Goal: Transaction & Acquisition: Download file/media

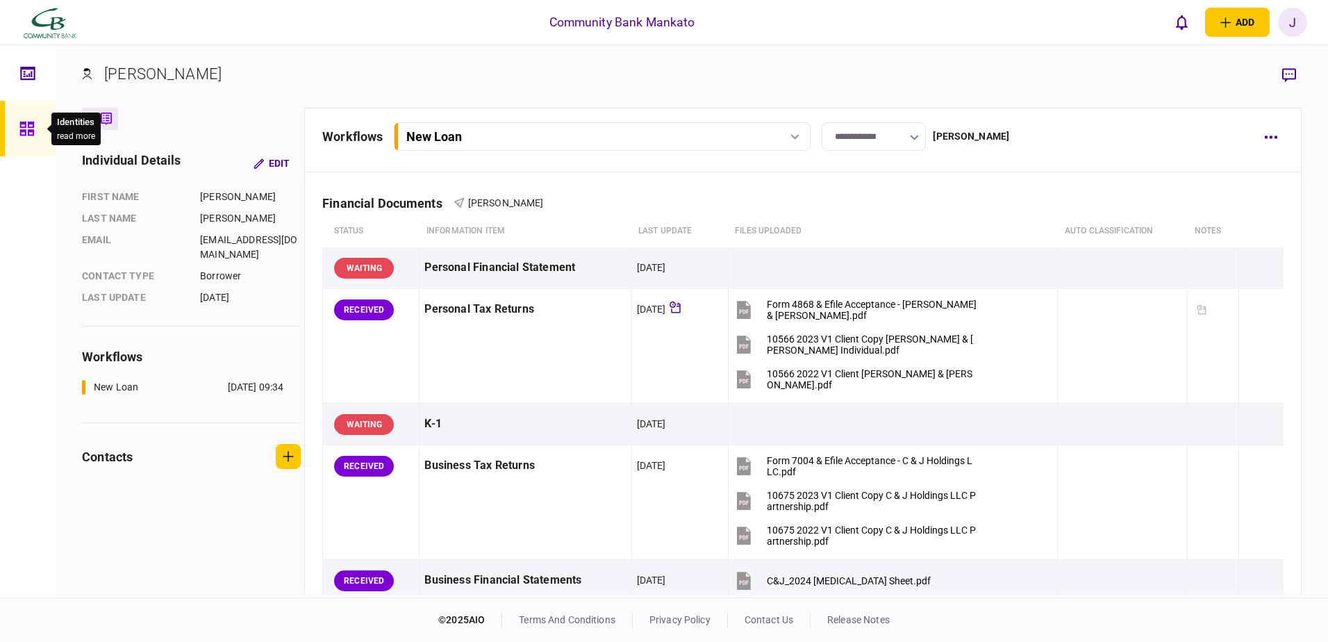
click at [30, 124] on icon at bounding box center [26, 129] width 15 height 16
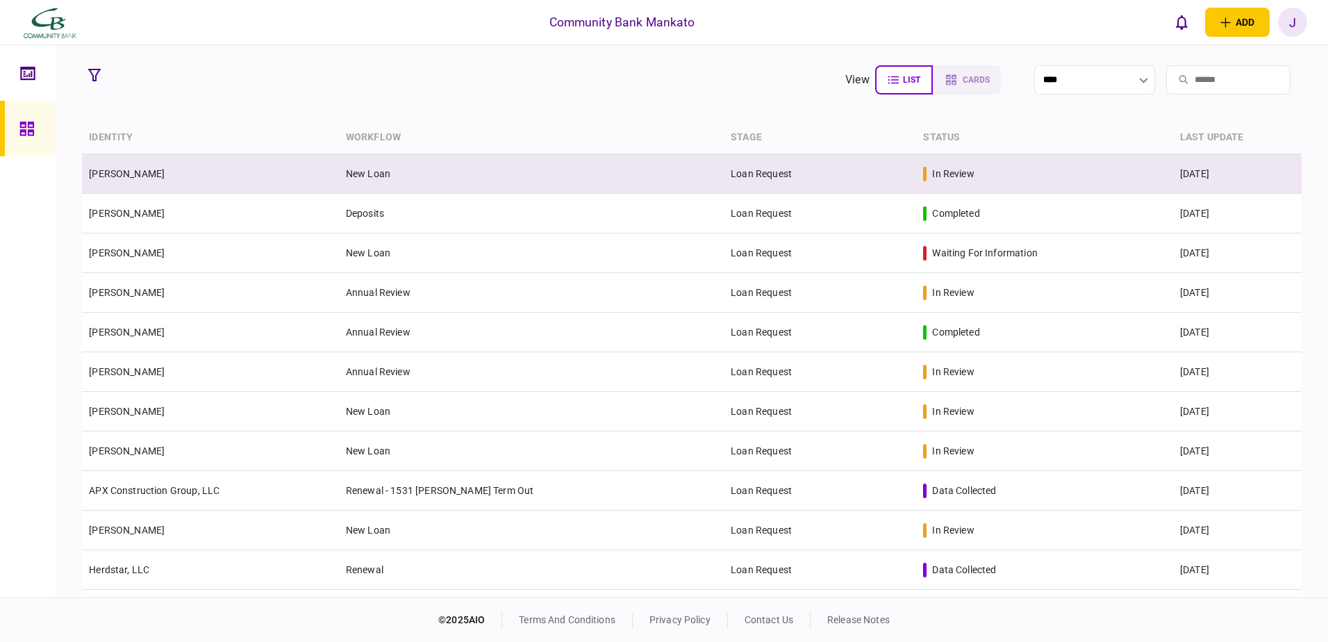
click at [194, 173] on td "[PERSON_NAME]" at bounding box center [210, 174] width 257 height 40
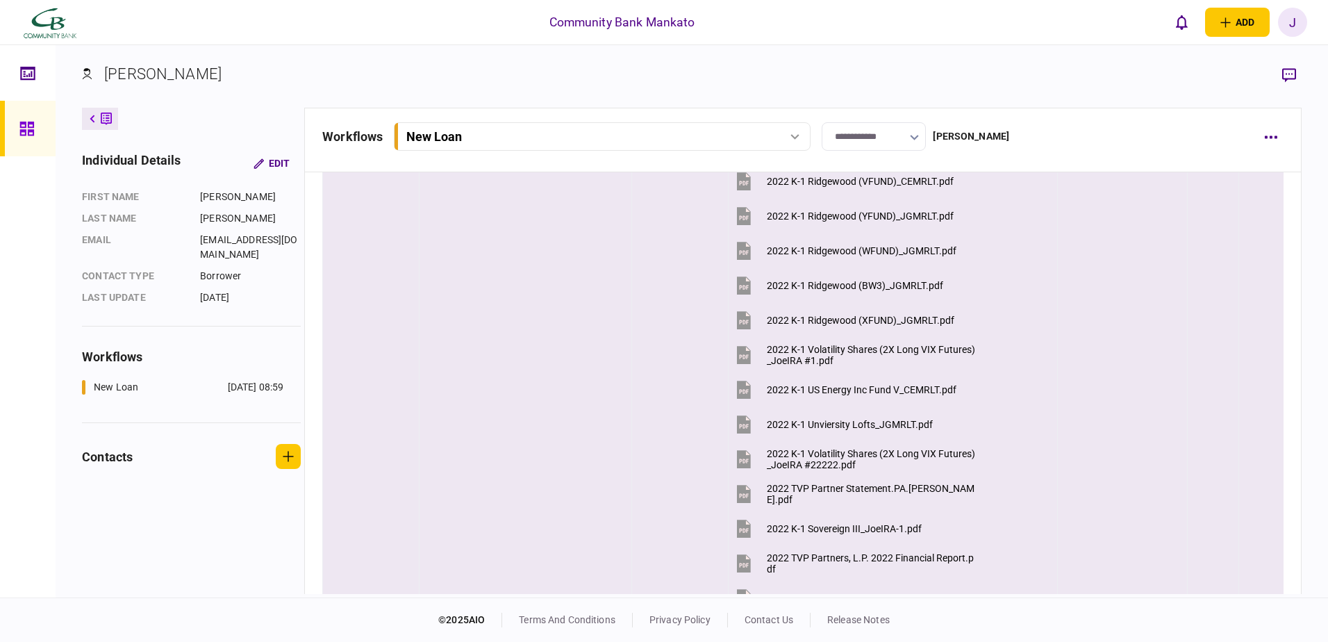
scroll to position [69, 0]
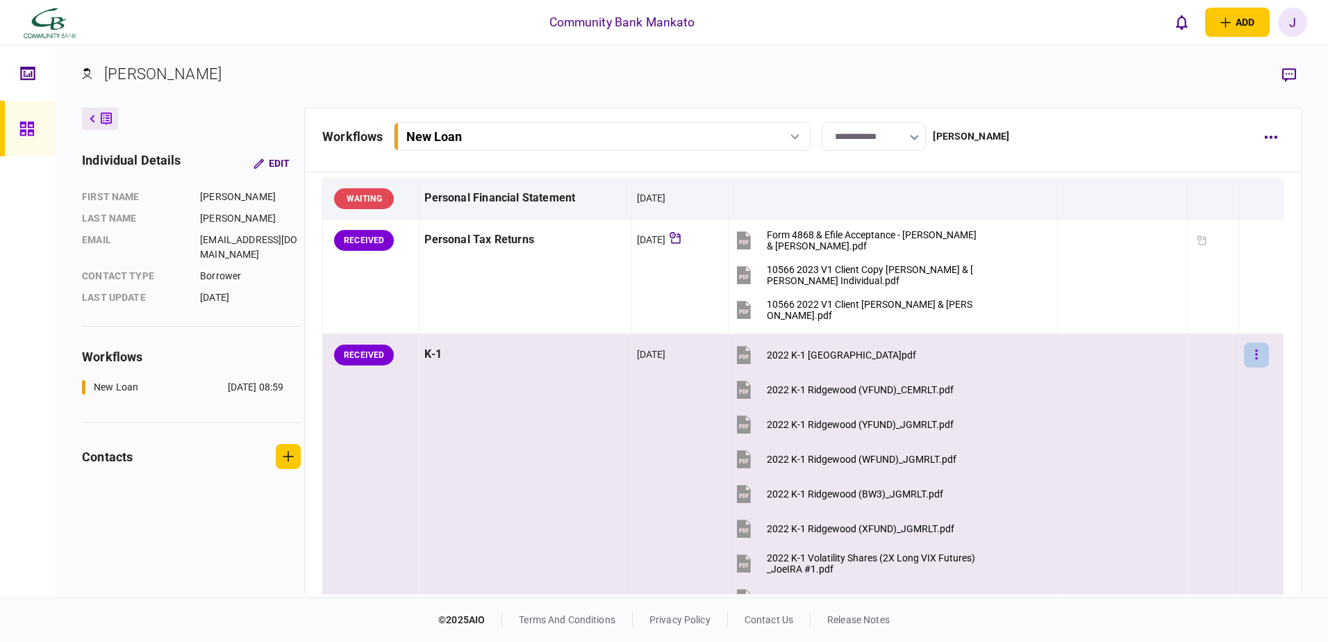
click at [1245, 354] on button "button" at bounding box center [1256, 354] width 25 height 25
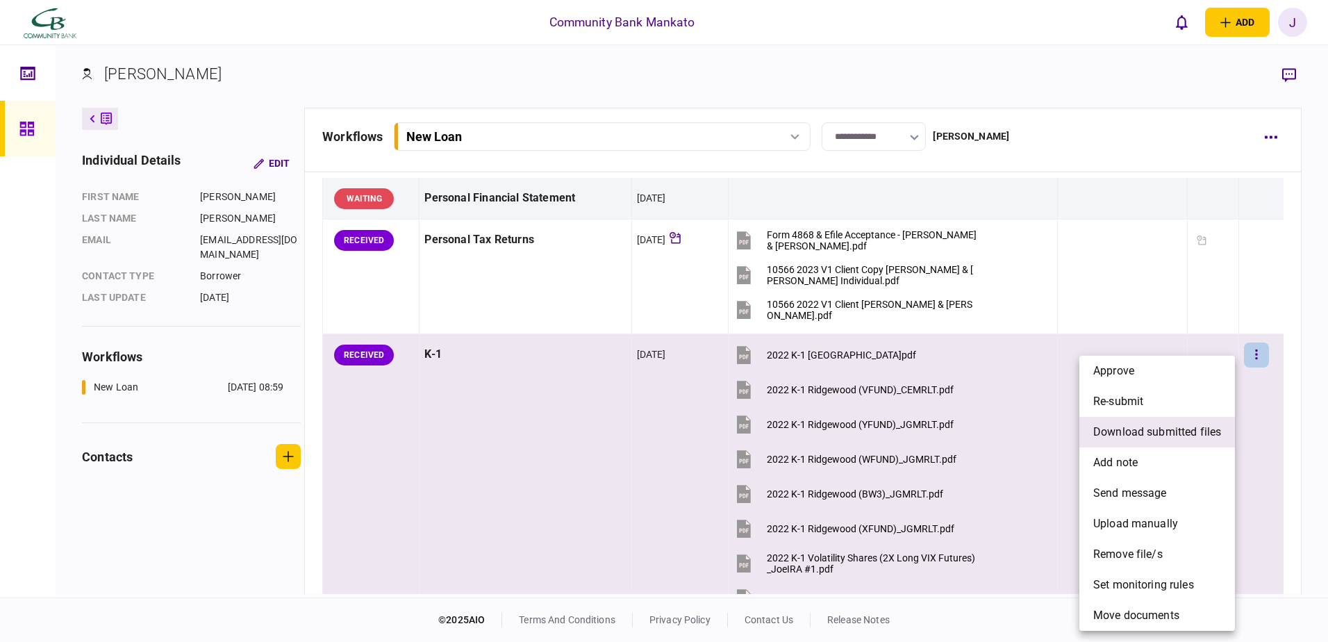
click at [1180, 433] on span "download submitted files" at bounding box center [1157, 432] width 128 height 17
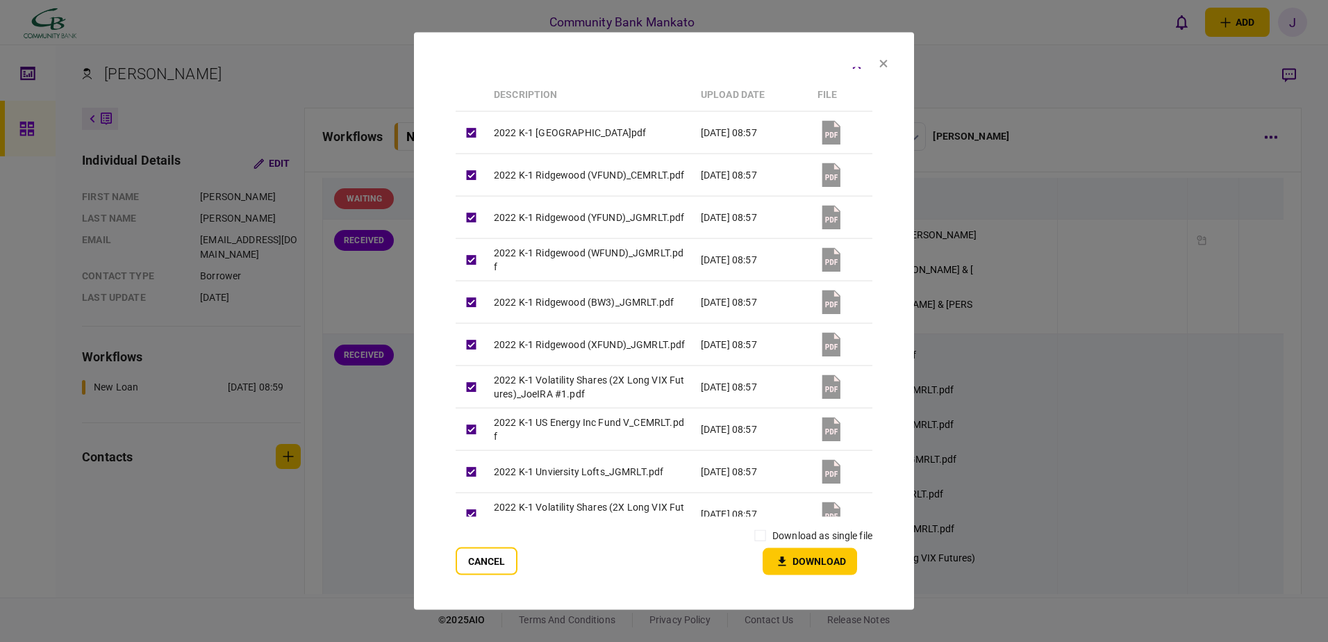
scroll to position [0, 0]
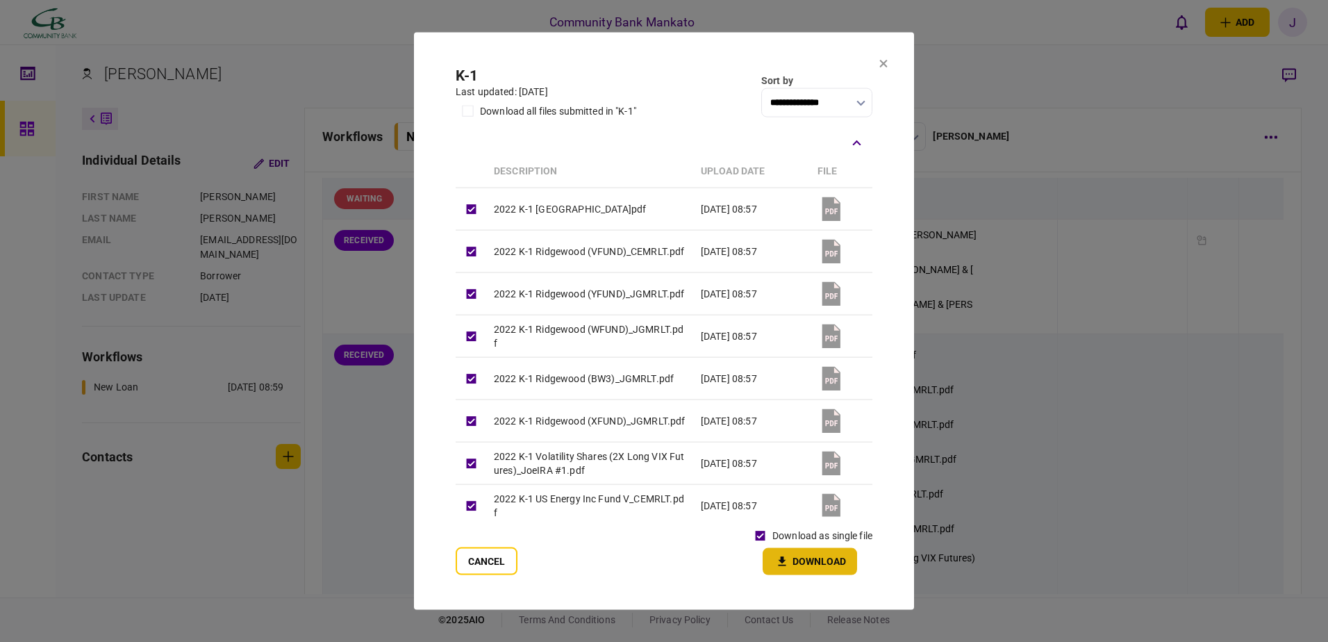
click at [792, 561] on button "Download" at bounding box center [809, 560] width 94 height 27
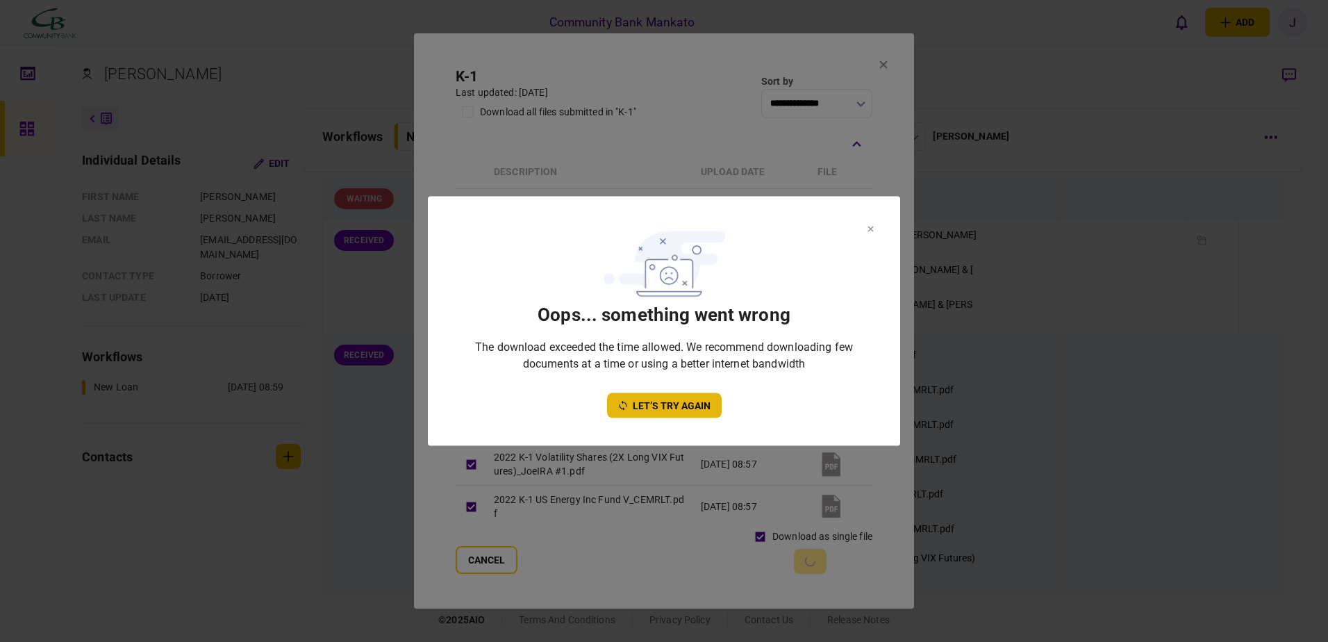
click at [702, 404] on button "let’s try again" at bounding box center [664, 405] width 115 height 25
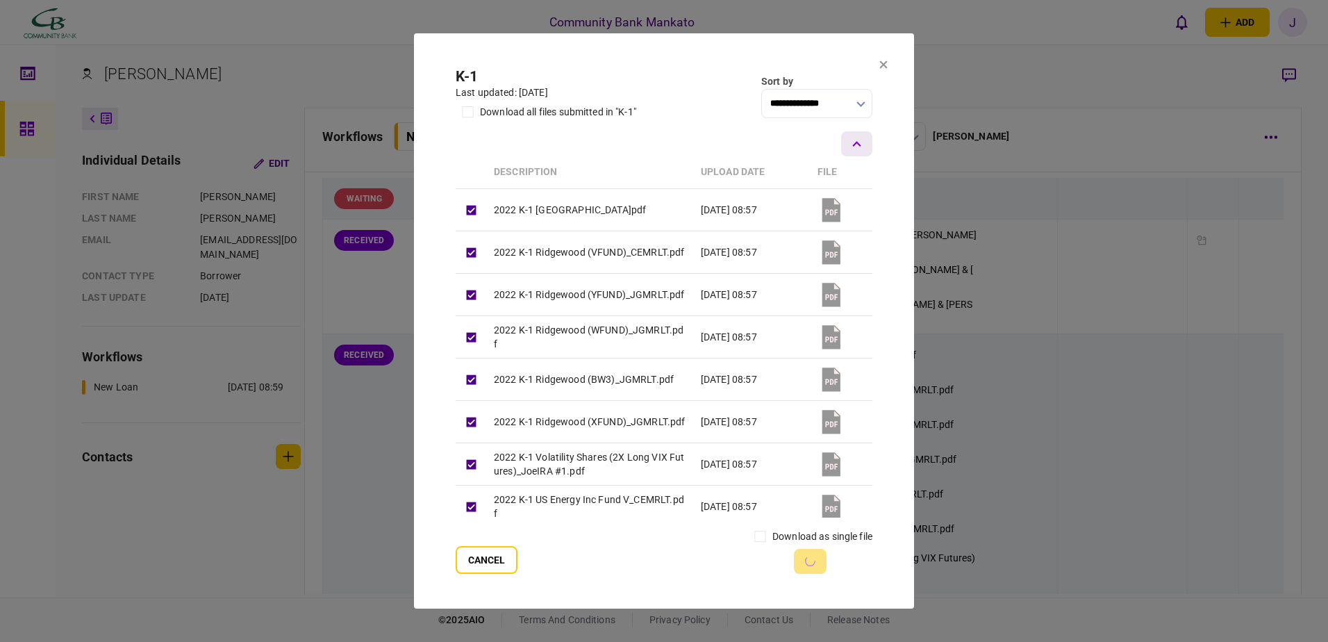
click at [852, 141] on icon "button" at bounding box center [856, 144] width 9 height 6
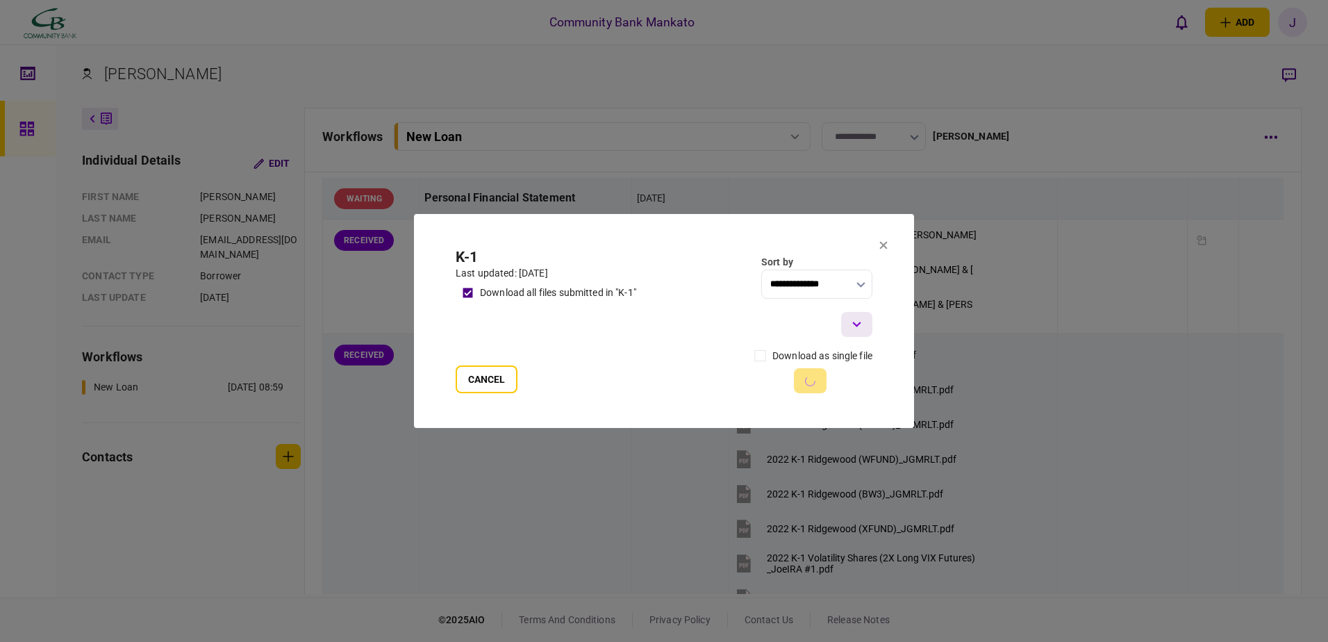
click at [857, 321] on icon "button" at bounding box center [856, 324] width 9 height 6
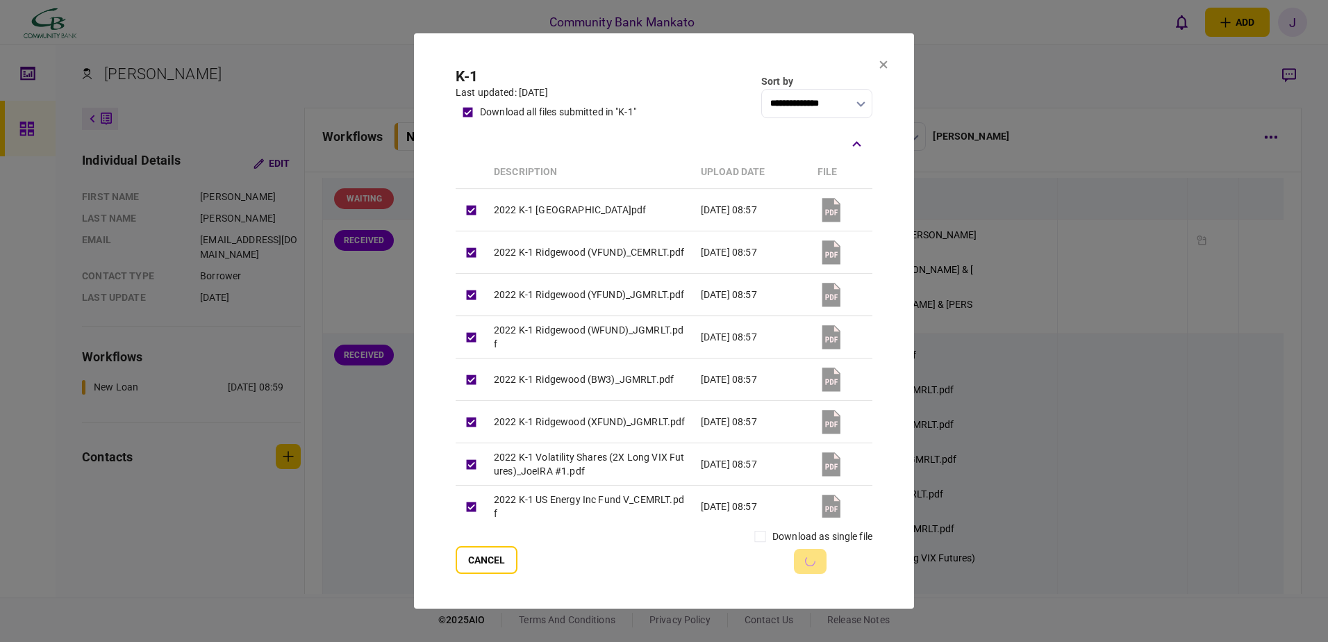
click at [860, 104] on icon "button" at bounding box center [860, 105] width 9 height 6
drag, startPoint x: 606, startPoint y: 124, endPoint x: 619, endPoint y: 135, distance: 16.7
click at [610, 129] on div at bounding box center [664, 321] width 1328 height 642
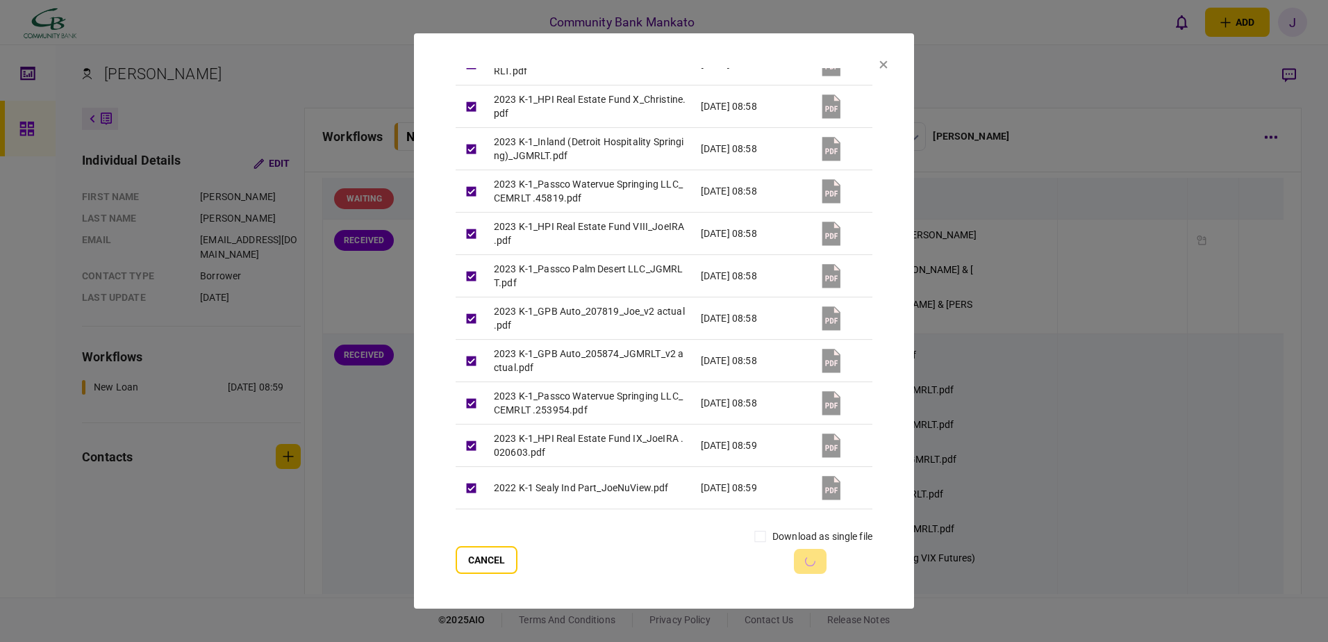
scroll to position [4798, 0]
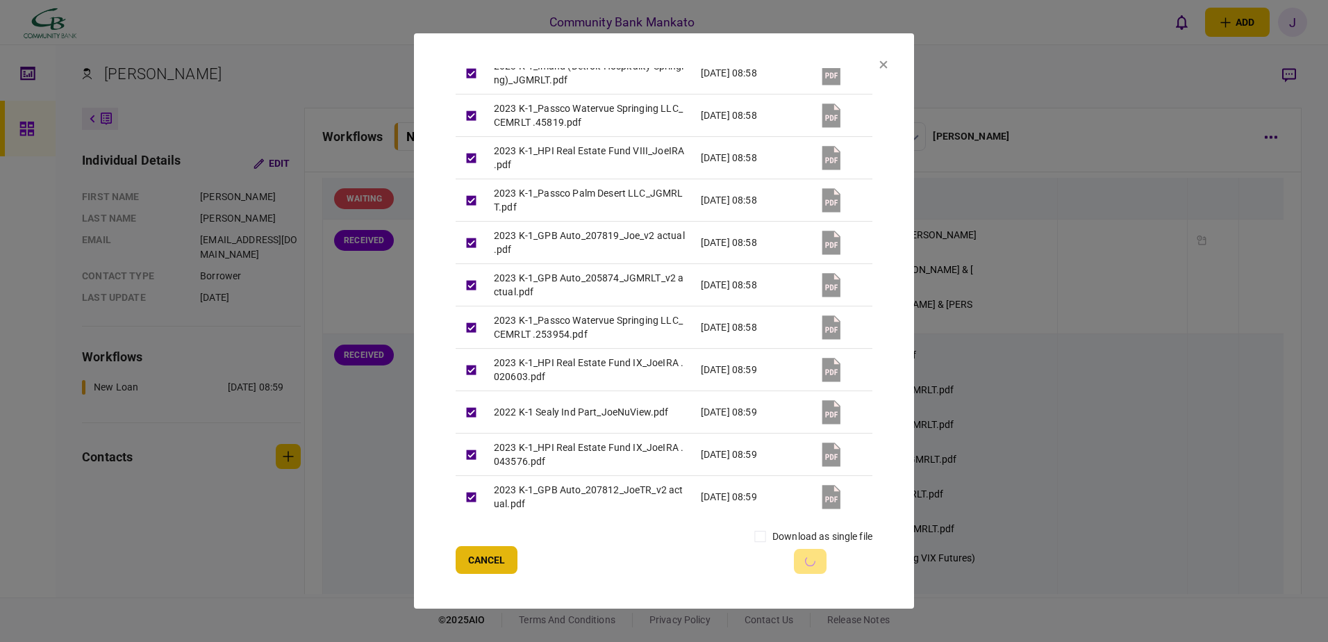
click at [483, 563] on button "Cancel" at bounding box center [487, 560] width 62 height 28
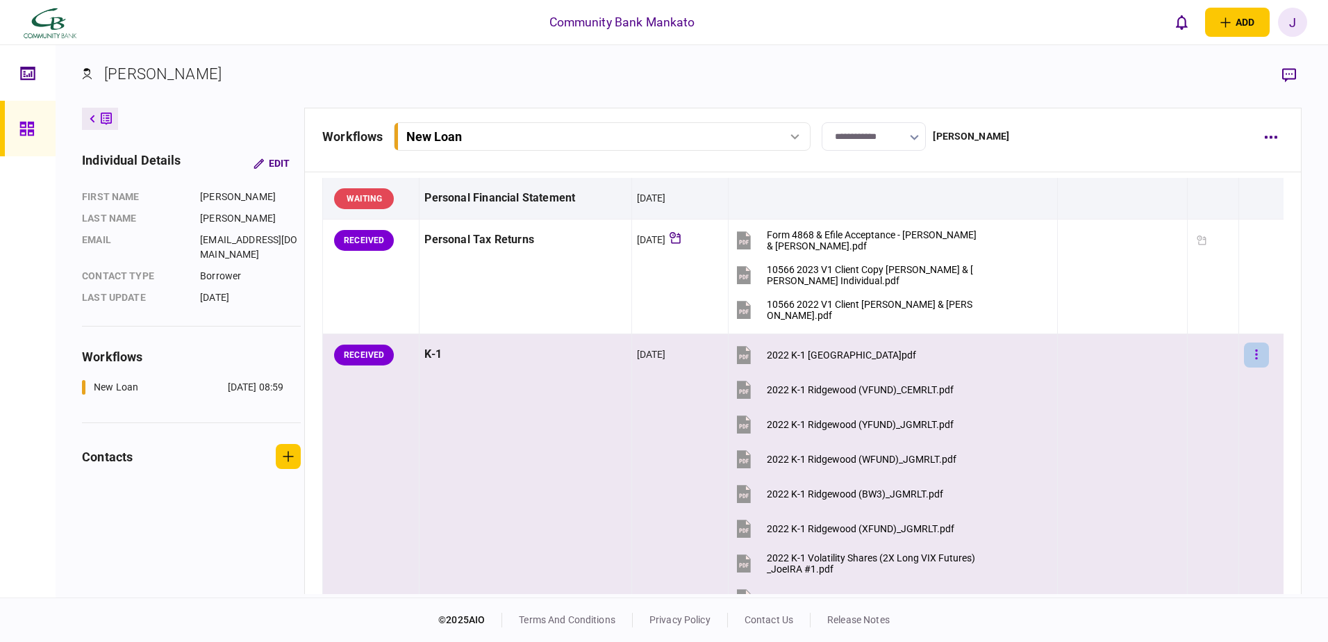
click at [1255, 351] on icon "button" at bounding box center [1256, 354] width 3 height 13
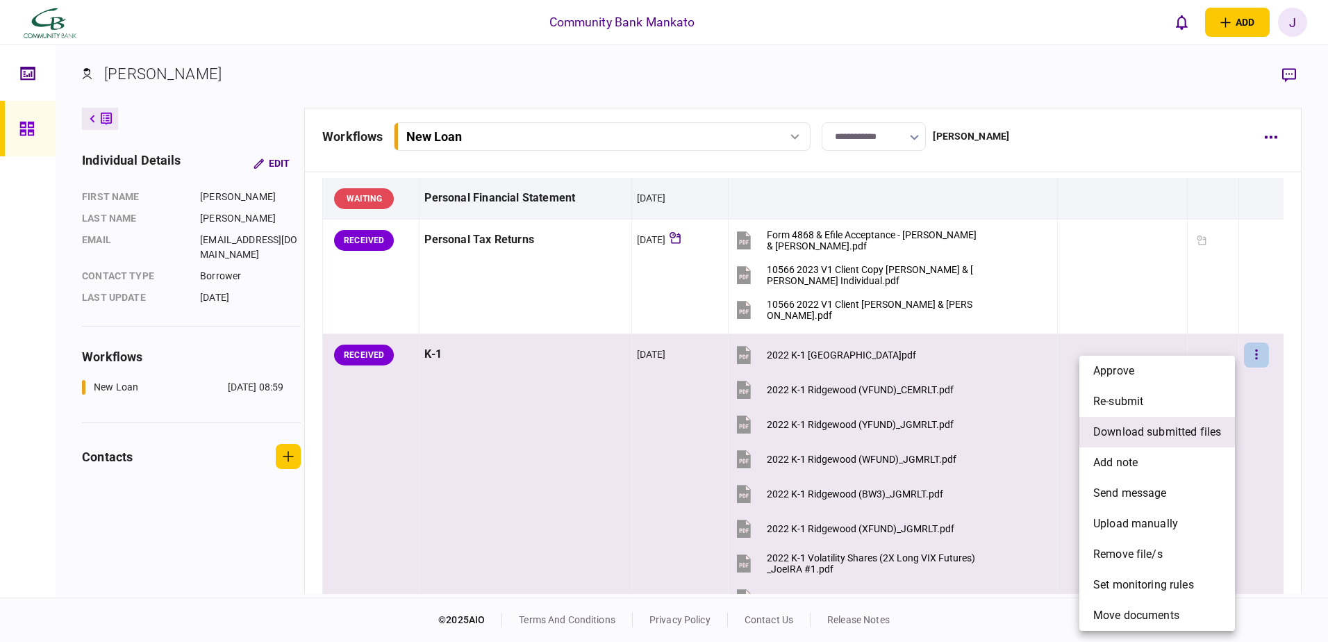
click at [1154, 431] on span "download submitted files" at bounding box center [1157, 432] width 128 height 17
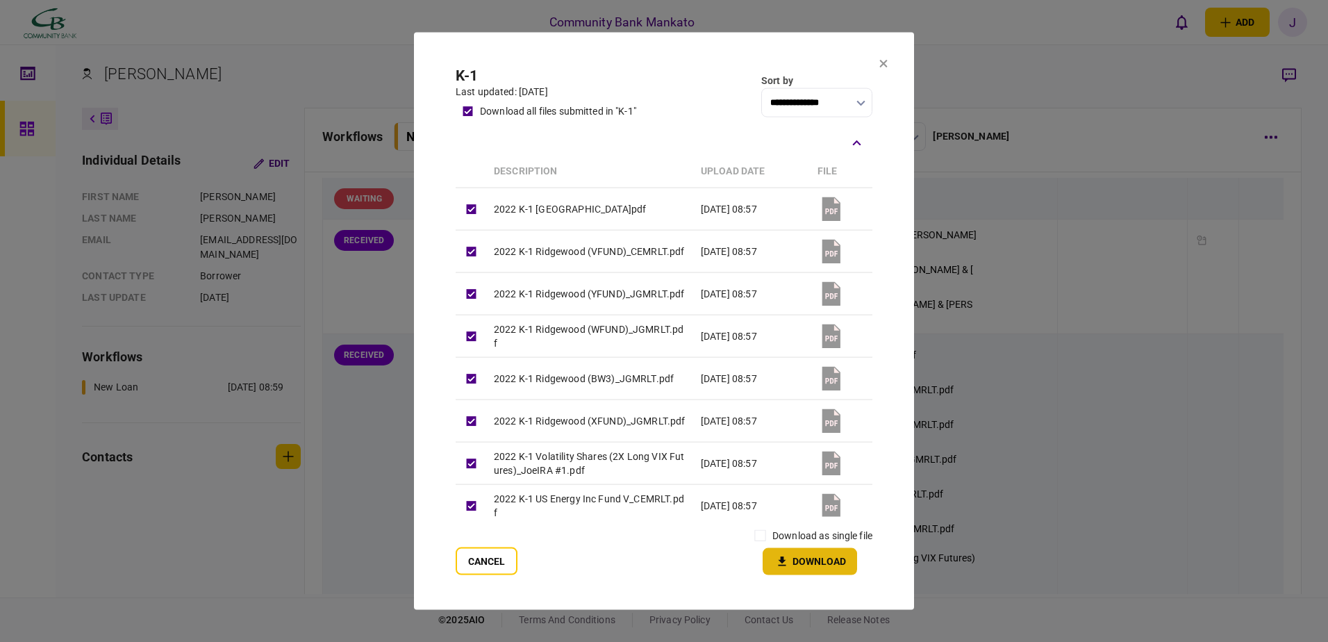
click at [803, 553] on button "Download" at bounding box center [809, 560] width 94 height 27
